Goal: Obtain resource: Obtain resource

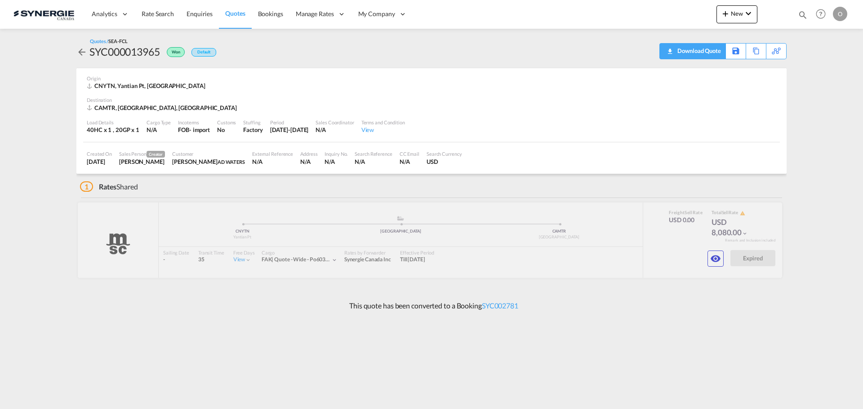
click at [708, 52] on div "Download Quote" at bounding box center [698, 51] width 46 height 14
drag, startPoint x: 706, startPoint y: 260, endPoint x: 711, endPoint y: 258, distance: 5.1
click at [707, 259] on div at bounding box center [430, 241] width 704 height 76
click at [714, 258] on md-icon "icon-eye" at bounding box center [715, 258] width 11 height 11
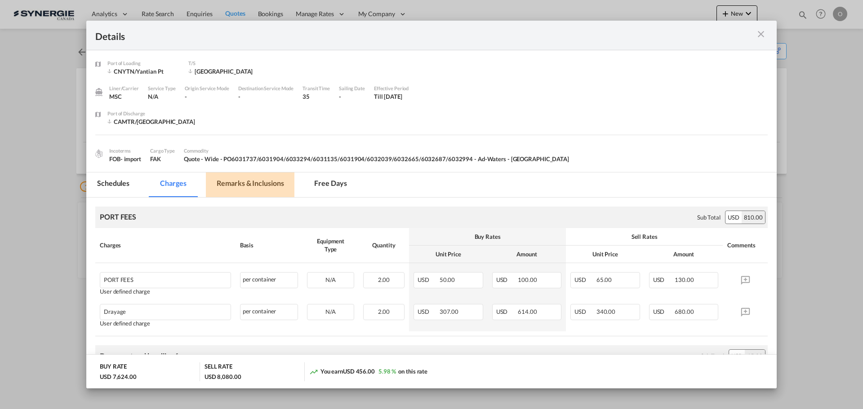
click at [237, 183] on md-tab-item "Remarks & Inclusions" at bounding box center [250, 185] width 89 height 25
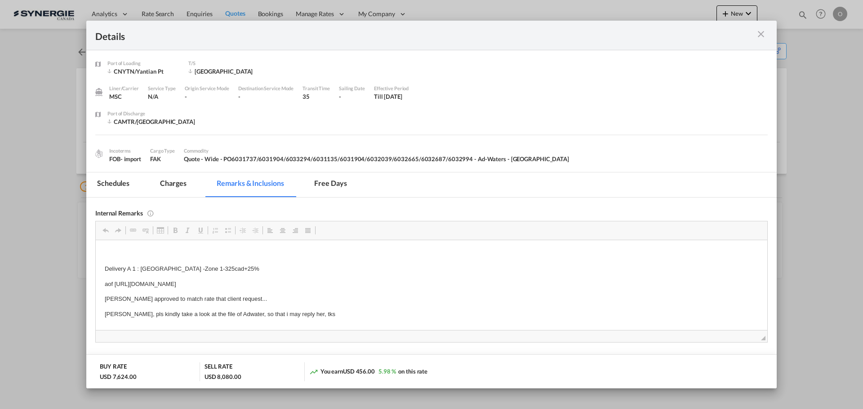
click at [163, 181] on md-tab-item "Charges" at bounding box center [173, 185] width 48 height 25
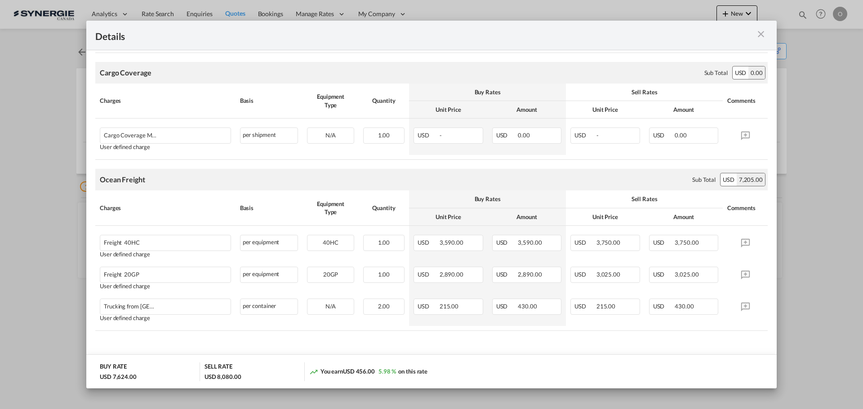
scroll to position [458, 0]
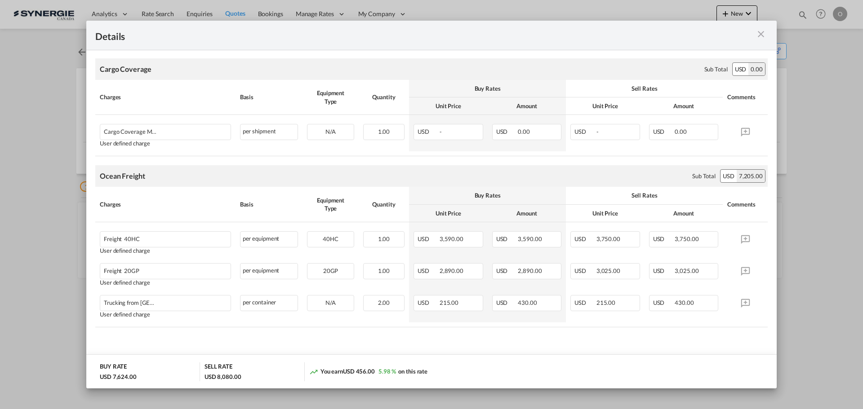
click at [764, 30] on md-icon "icon-close m-3 fg-AAA8AD cursor" at bounding box center [760, 34] width 11 height 11
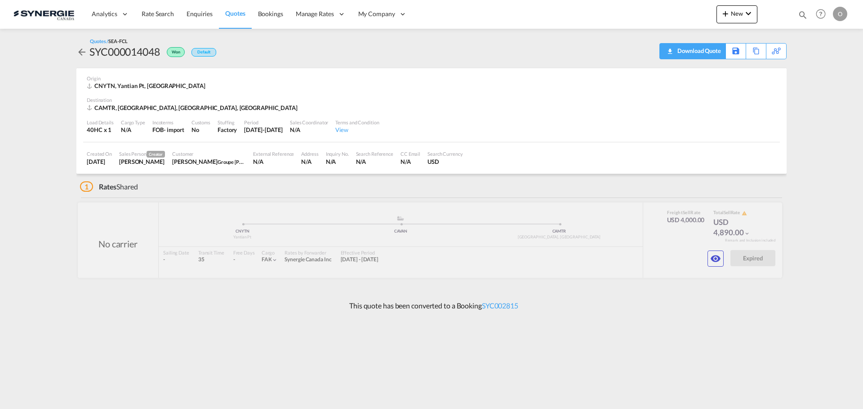
click at [706, 50] on div "Download Quote" at bounding box center [698, 51] width 46 height 14
click at [716, 261] on md-icon "icon-eye" at bounding box center [715, 258] width 11 height 11
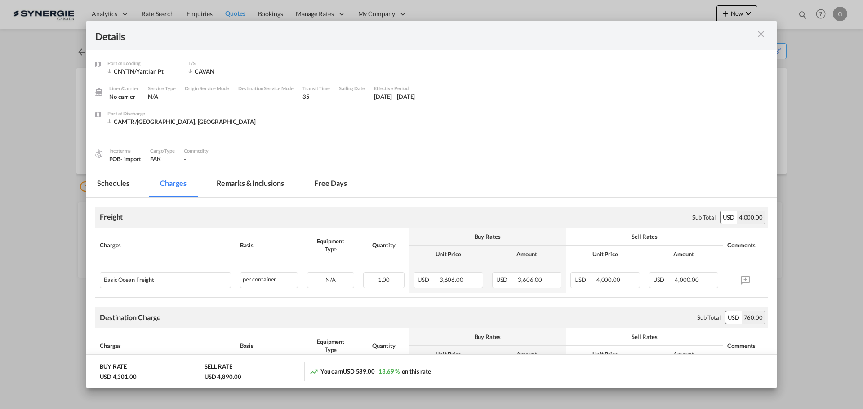
drag, startPoint x: 250, startPoint y: 182, endPoint x: 263, endPoint y: 186, distance: 13.5
click at [250, 182] on md-tab-item "Remarks & Inclusions" at bounding box center [250, 185] width 89 height 25
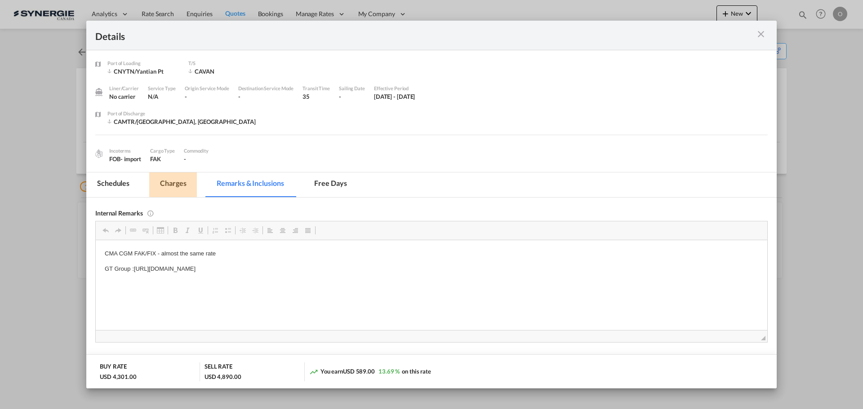
click at [177, 178] on md-tab-item "Charges" at bounding box center [173, 185] width 48 height 25
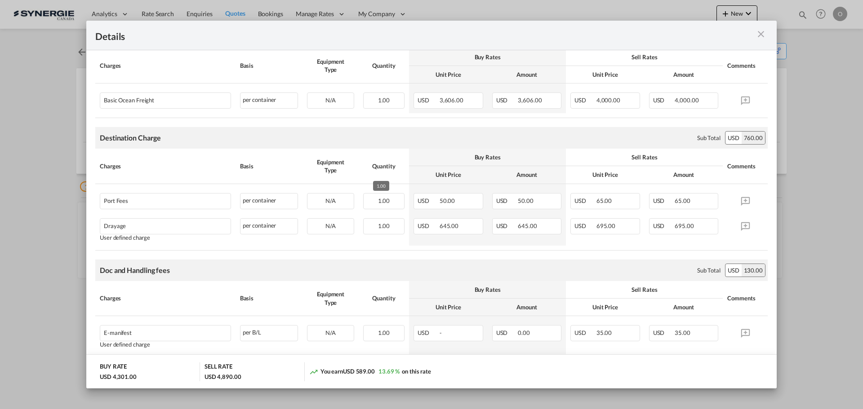
scroll to position [225, 0]
